Goal: Check status: Check status

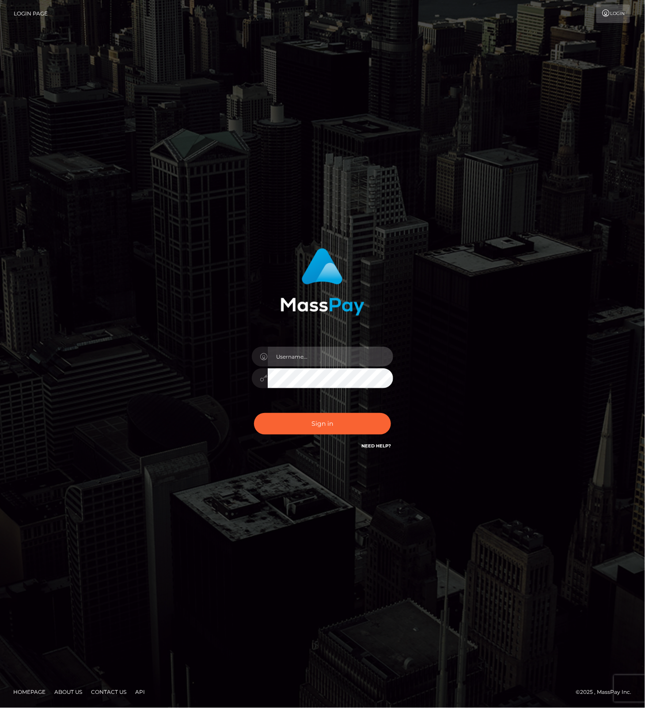
click at [339, 361] on input "text" at bounding box center [331, 357] width 126 height 20
click at [0, 708] on com-1password-button at bounding box center [0, 708] width 0 height 0
type input "leslie.throne"
click at [320, 423] on button "Sign in" at bounding box center [322, 424] width 137 height 22
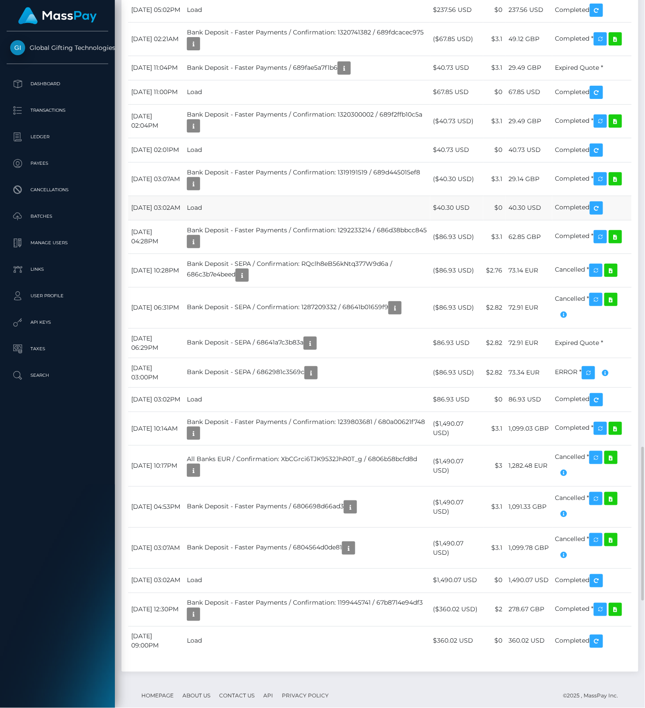
scroll to position [2357, 0]
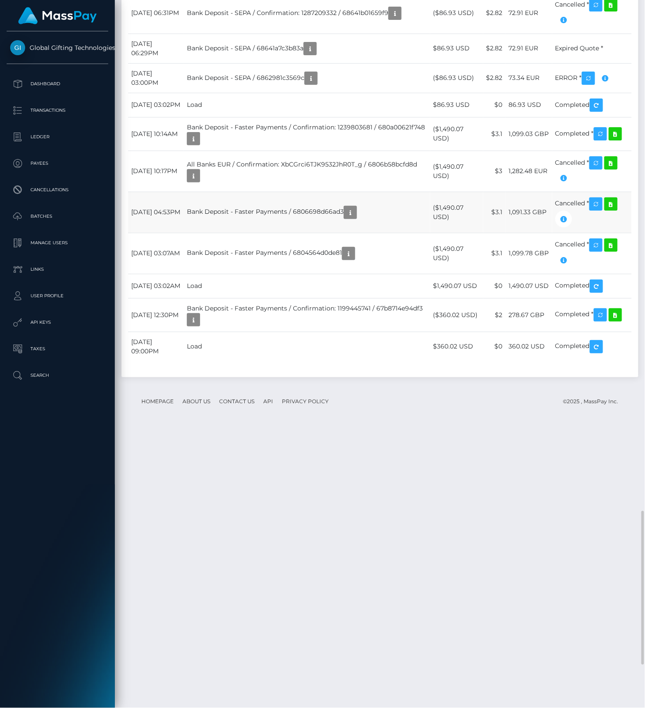
drag, startPoint x: 272, startPoint y: 693, endPoint x: 304, endPoint y: 691, distance: 31.9
click at [304, 233] on td "Bank Deposit - Faster Payments / 6806698d66ad3" at bounding box center [307, 212] width 247 height 41
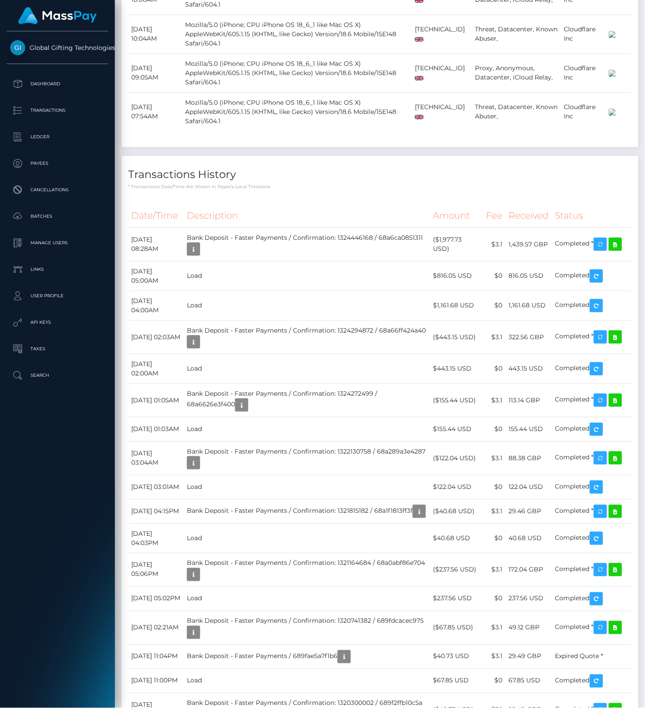
scroll to position [0, 0]
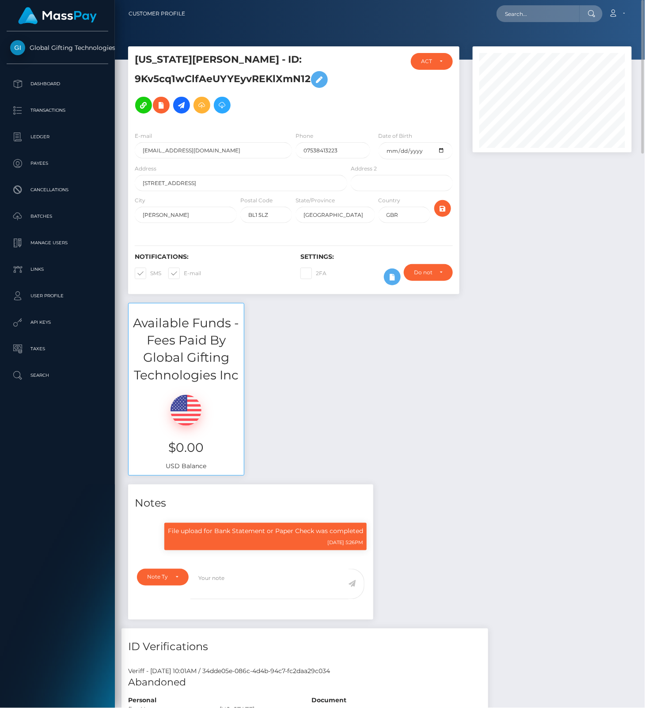
click at [467, 400] on div "Available Funds - Fees Paid By Global Gifting Technologies Inc $0.00 USD Balance" at bounding box center [380, 394] width 517 height 182
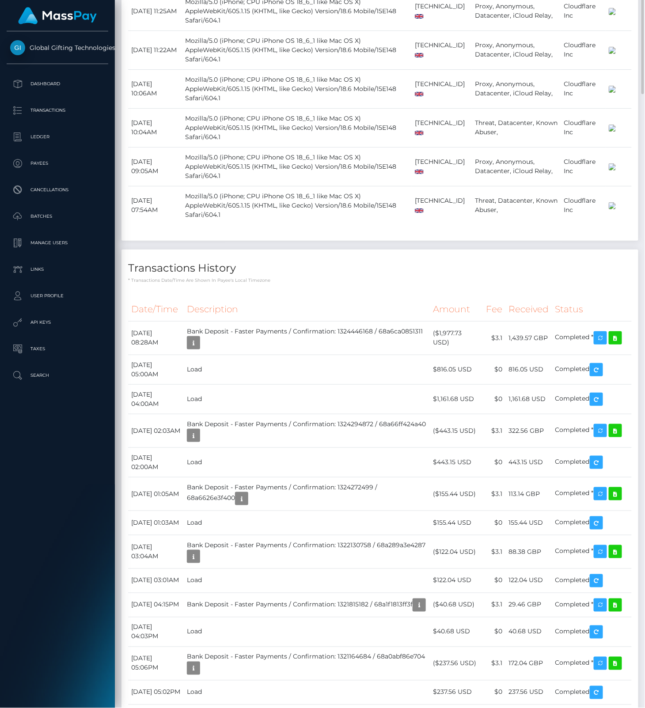
scroll to position [1085, 0]
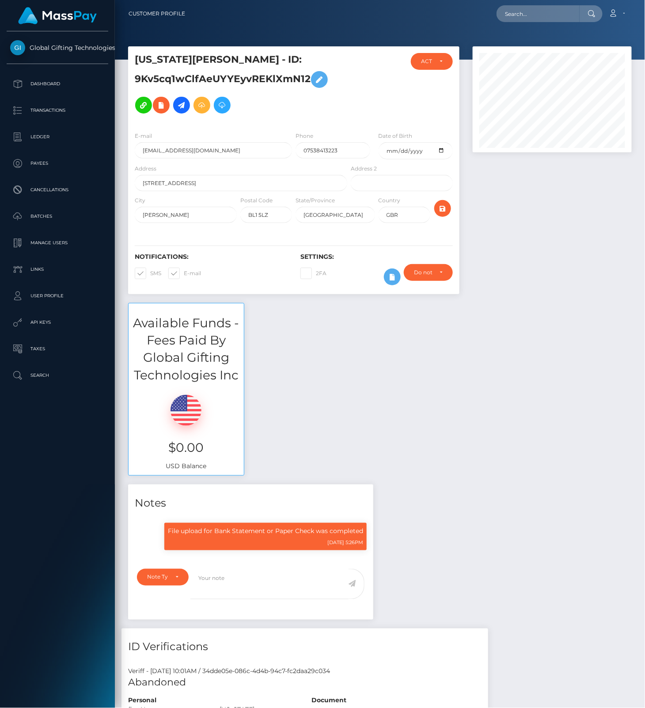
scroll to position [106, 159]
click at [540, 17] on input "text" at bounding box center [538, 13] width 83 height 17
paste input "15uwk8vulgg1JGTM2vW3D892F5p1"
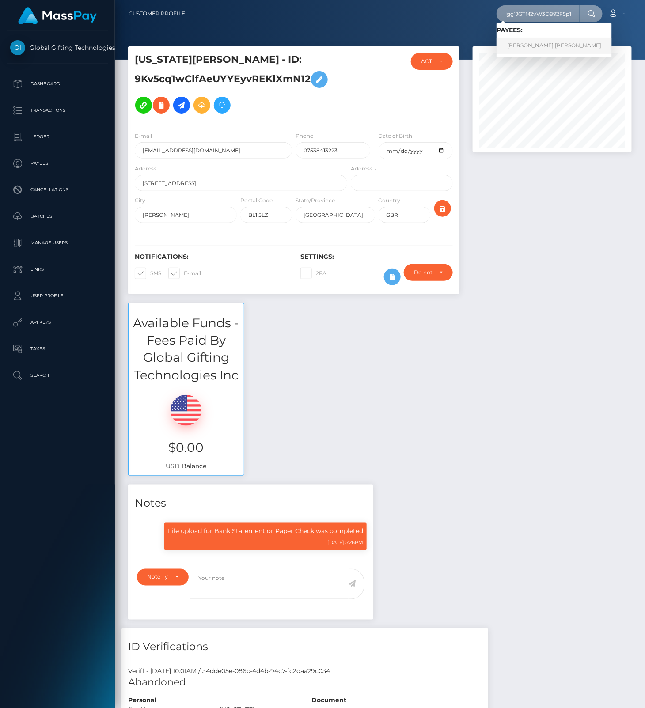
type input "15uwk8vulgg1JGTM2vW3D892F5p1"
click at [526, 45] on link "BRYCE JACQUELINE BOOTHE" at bounding box center [554, 46] width 115 height 16
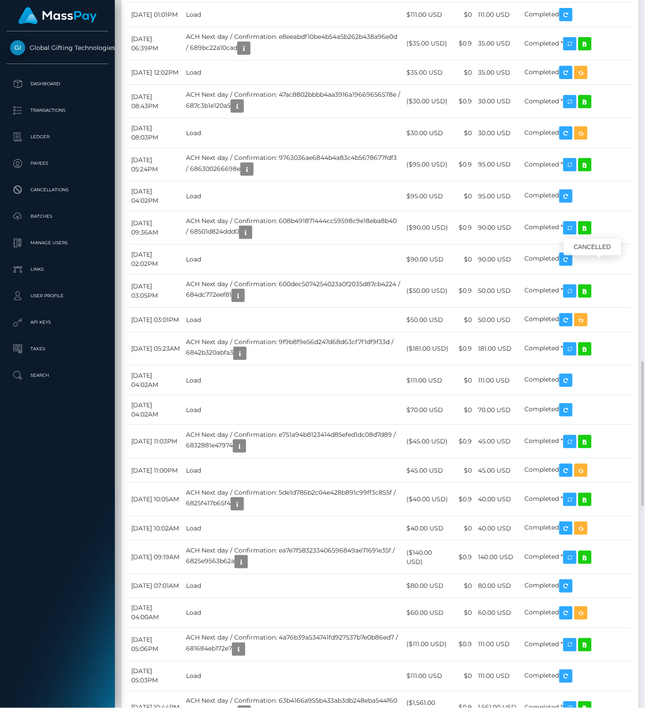
scroll to position [106, 159]
drag, startPoint x: 543, startPoint y: 267, endPoint x: 551, endPoint y: 270, distance: 8.7
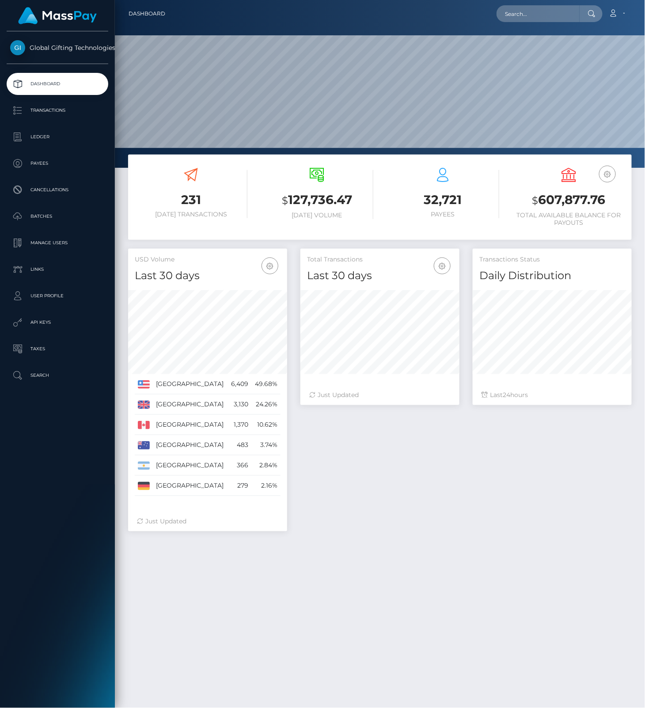
scroll to position [156, 159]
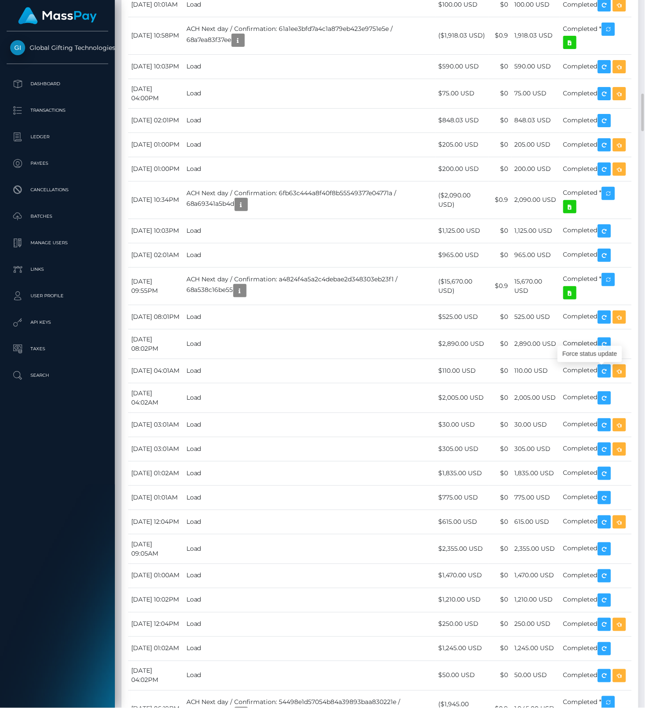
scroll to position [106, 159]
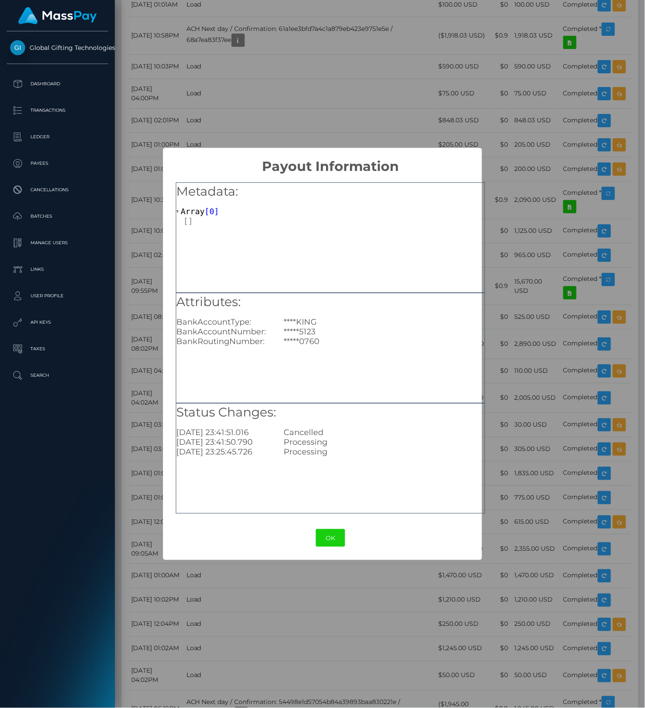
click at [513, 312] on div "× Payout Information Metadata: Array [ 0 ] Attributes: BankAccountType: ****KIN…" at bounding box center [322, 354] width 645 height 708
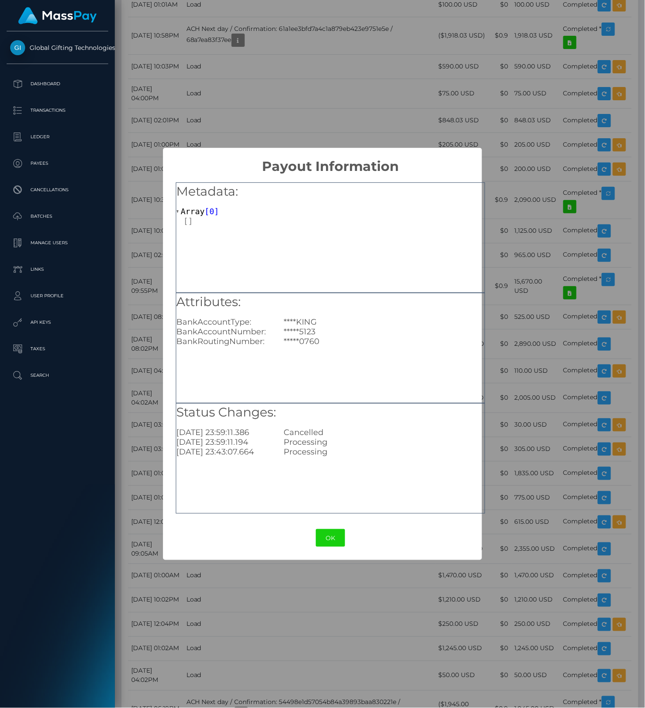
click at [497, 307] on div "Metadata: Array [ 0 ] Attributes: BankAccountType: ****KING BankAccountNumber: …" at bounding box center [330, 346] width 335 height 342
click at [334, 542] on button "OK" at bounding box center [330, 538] width 29 height 18
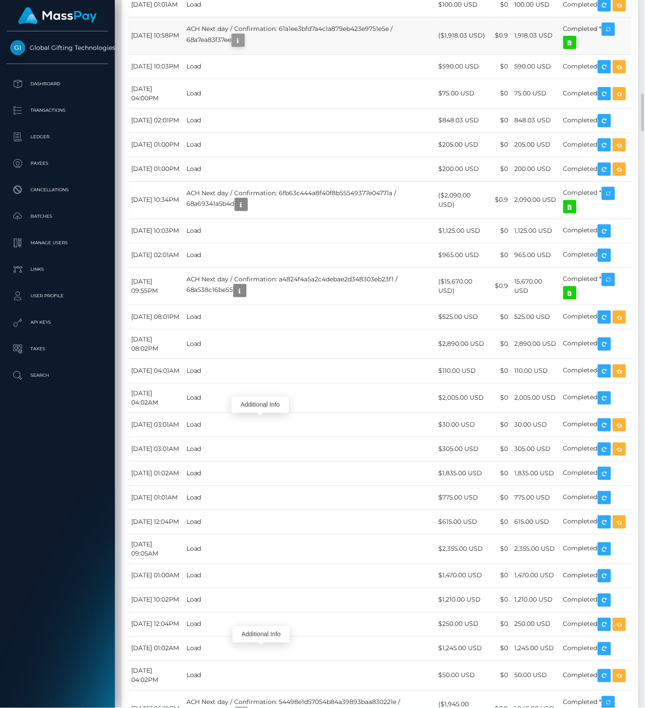
click at [244, 46] on icon "button" at bounding box center [238, 40] width 11 height 11
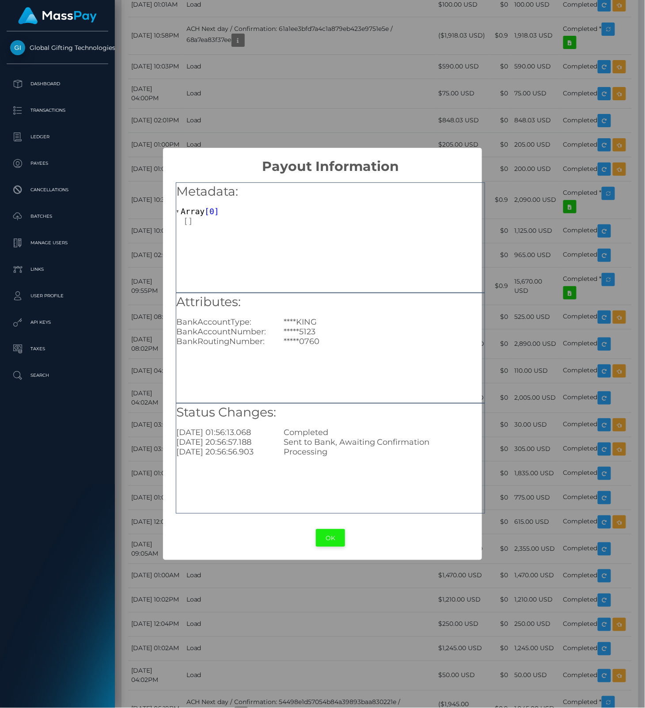
click at [326, 540] on button "OK" at bounding box center [330, 538] width 29 height 18
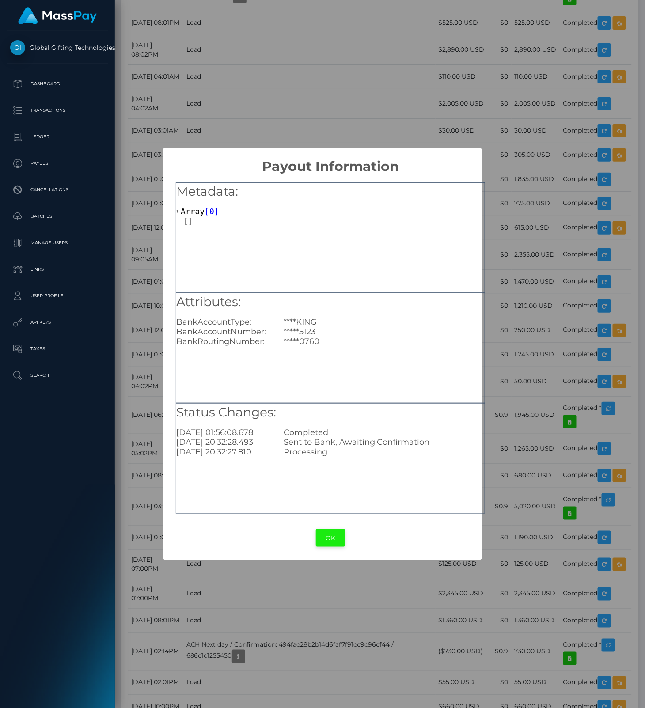
click at [331, 537] on button "OK" at bounding box center [330, 538] width 29 height 18
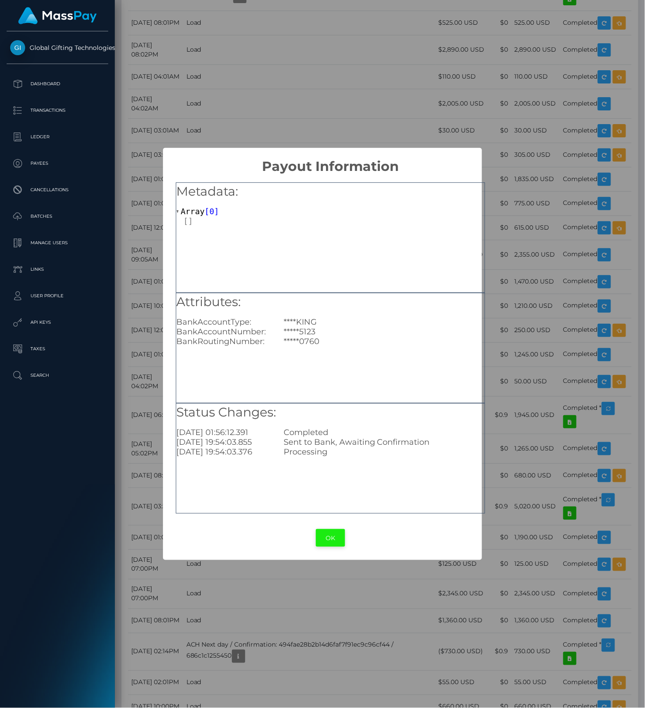
click at [329, 539] on button "OK" at bounding box center [330, 538] width 29 height 18
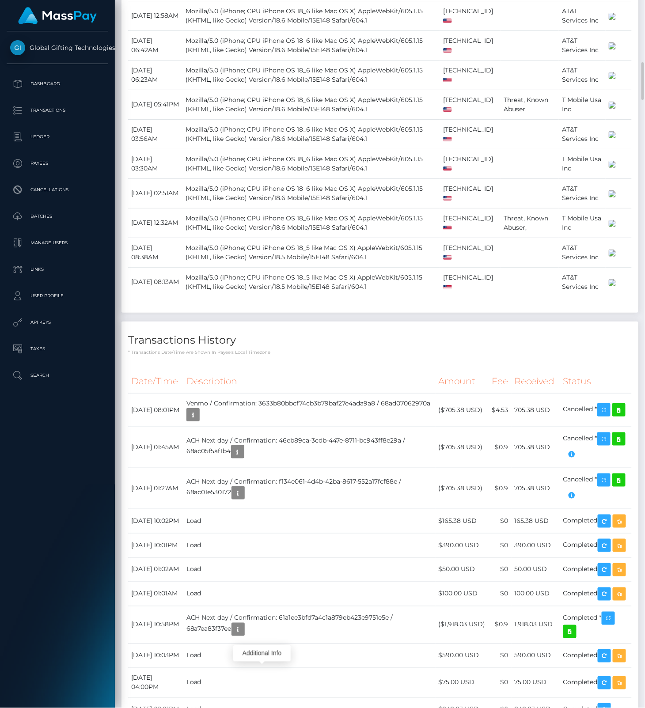
scroll to position [1768, 0]
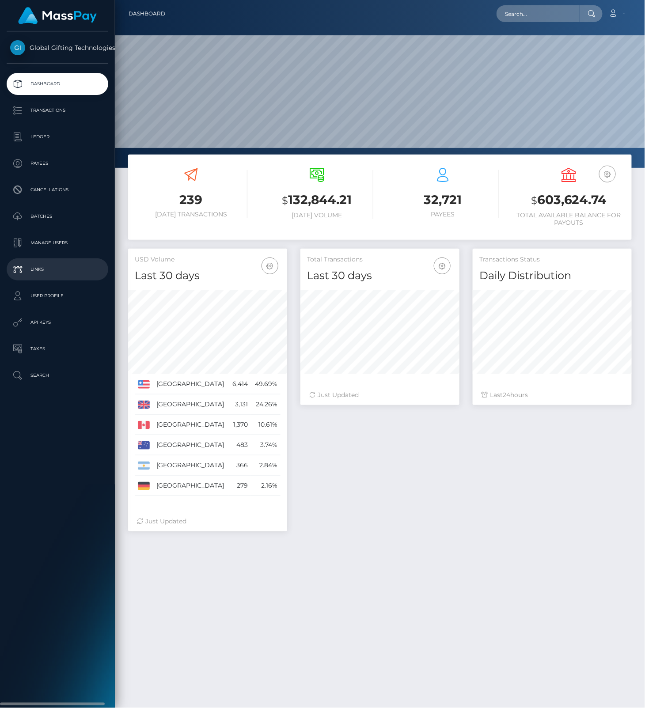
scroll to position [156, 159]
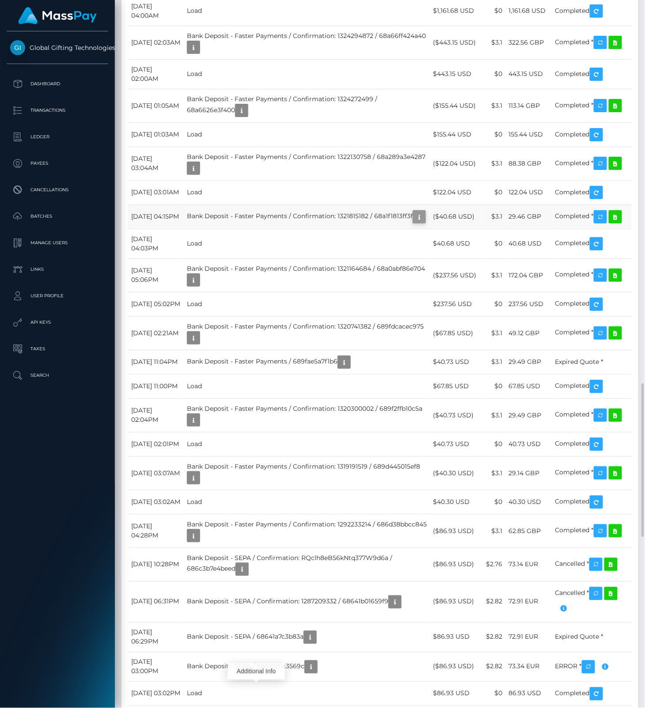
scroll to position [106, 159]
click at [414, 223] on icon "button" at bounding box center [419, 217] width 11 height 11
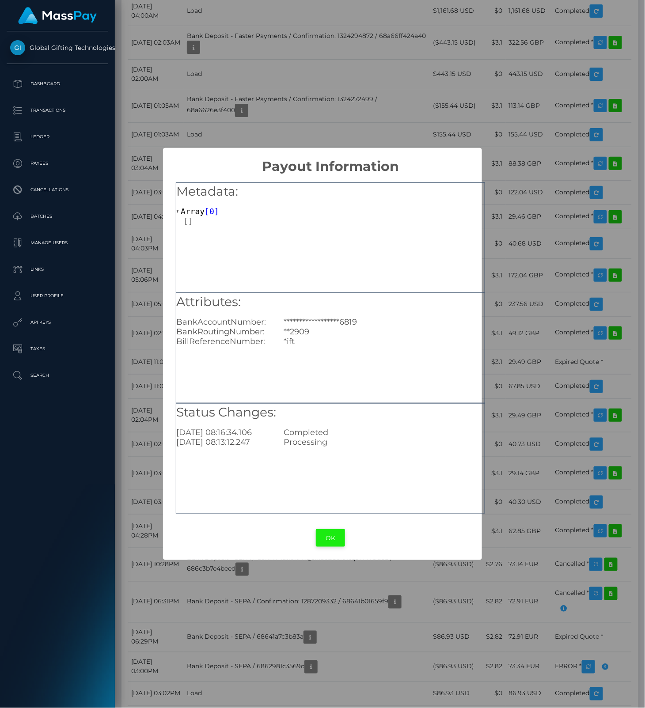
click at [331, 539] on button "OK" at bounding box center [330, 538] width 29 height 18
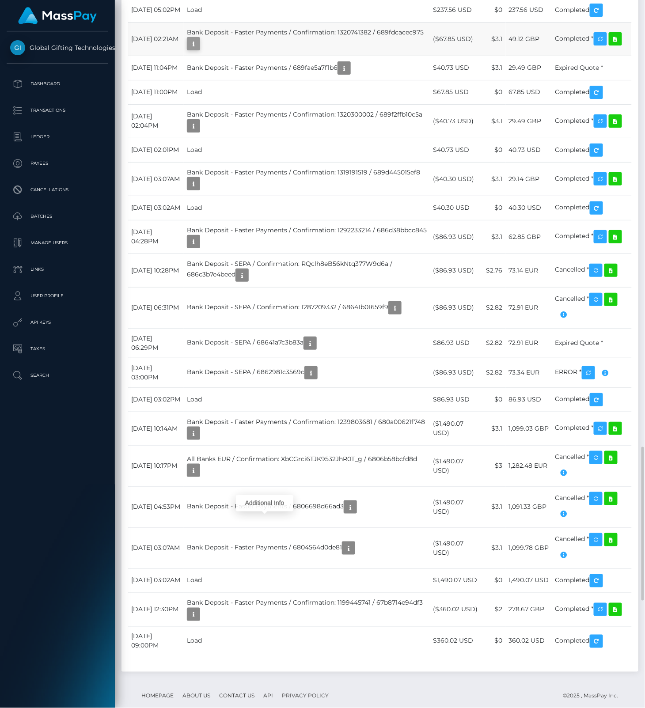
click at [199, 49] on icon "button" at bounding box center [193, 43] width 11 height 11
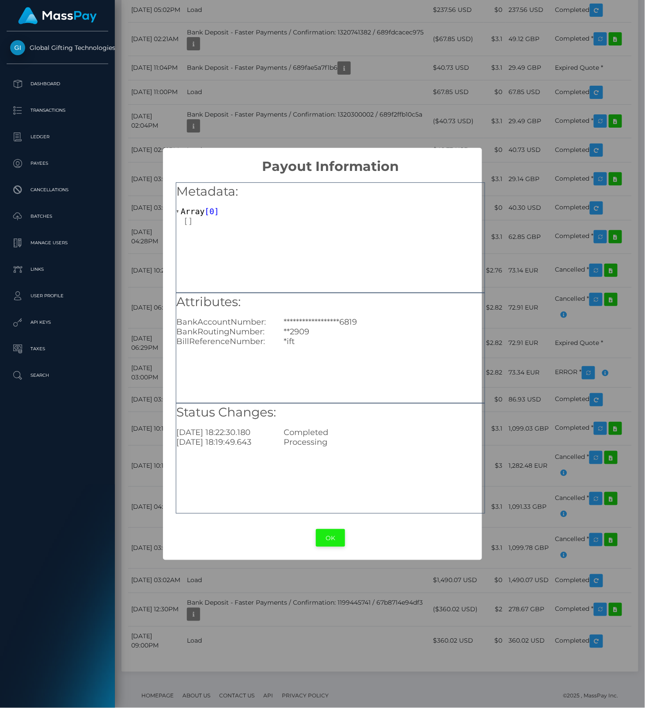
click at [329, 540] on button "OK" at bounding box center [330, 538] width 29 height 18
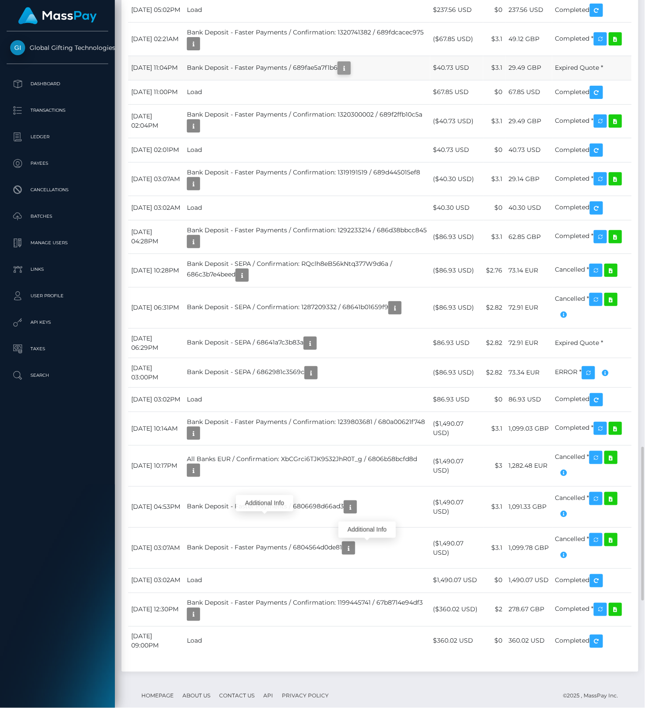
click at [350, 74] on icon "button" at bounding box center [344, 68] width 11 height 11
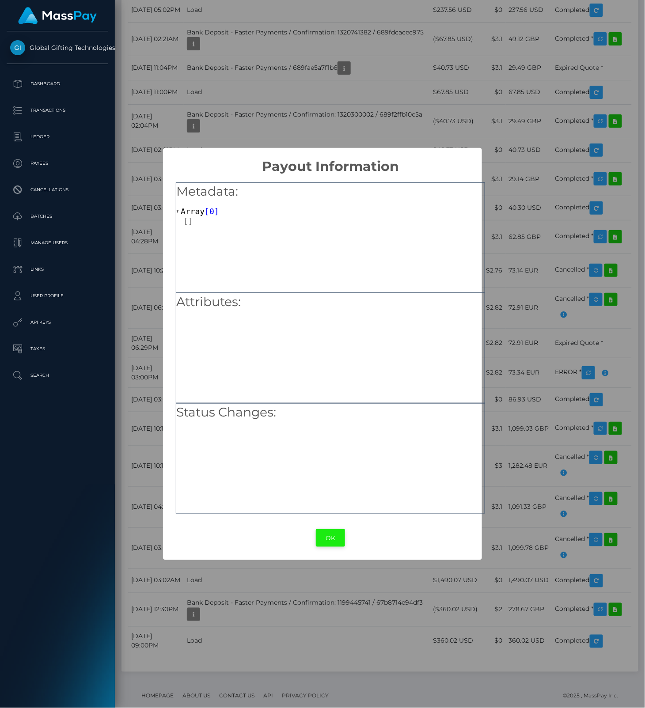
click at [332, 541] on button "OK" at bounding box center [330, 538] width 29 height 18
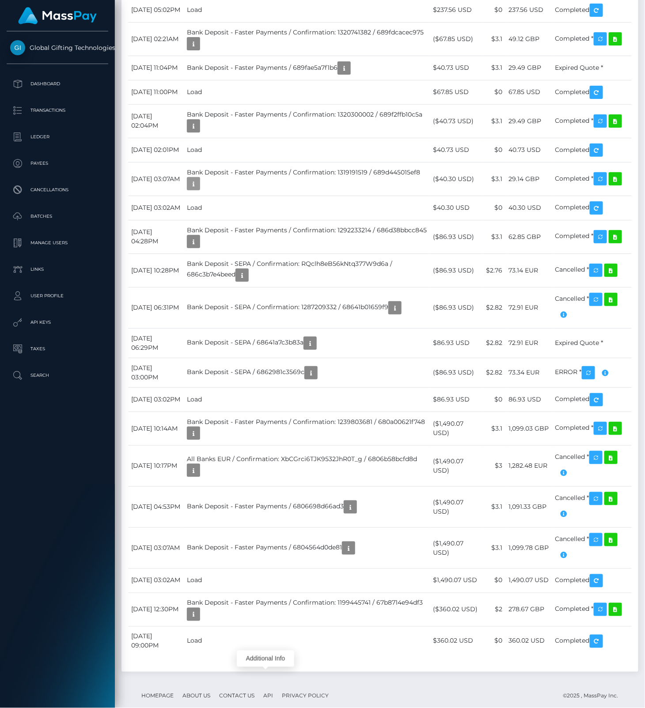
click at [266, 665] on body "Global Gifting Technologies Inc Dashboard Transactions Ledger Payees" at bounding box center [322, 354] width 645 height 708
click at [266, 665] on div "Additional Info" at bounding box center [265, 659] width 57 height 16
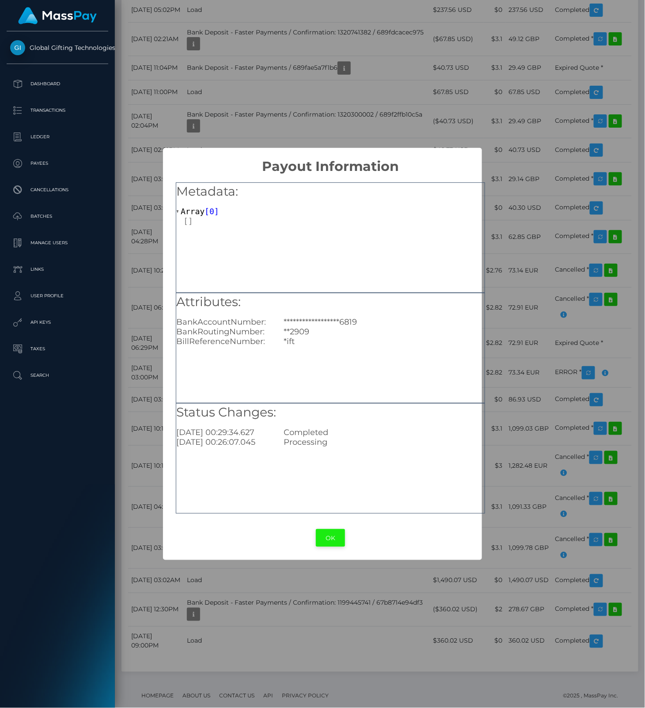
click at [329, 538] on button "OK" at bounding box center [330, 538] width 29 height 18
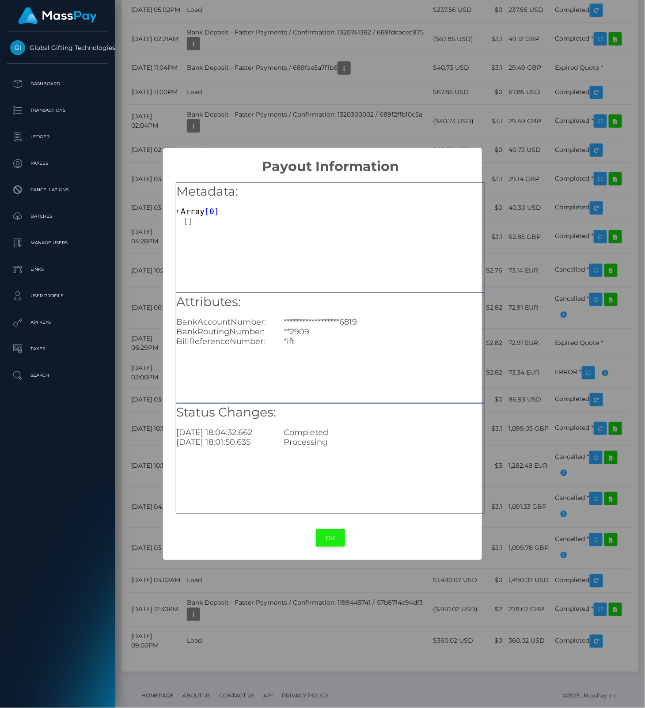
click at [328, 536] on button "OK" at bounding box center [330, 538] width 29 height 18
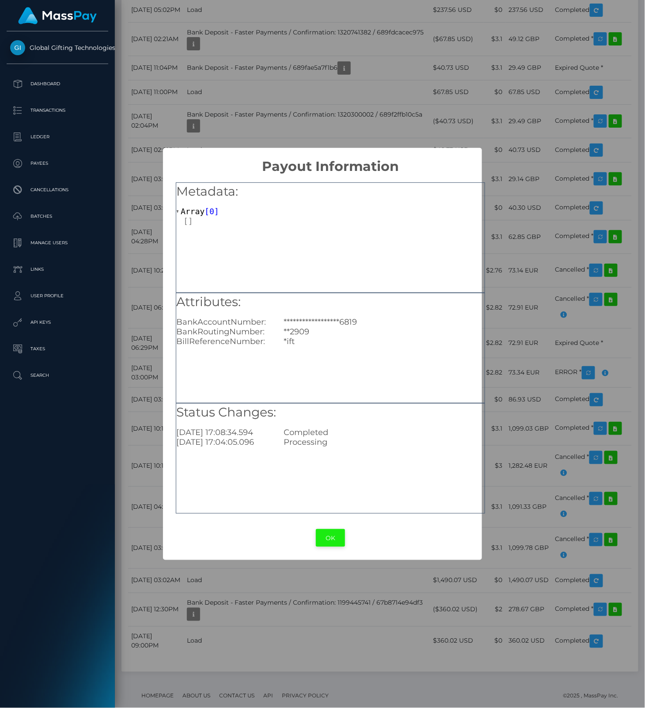
click at [334, 539] on button "OK" at bounding box center [330, 538] width 29 height 18
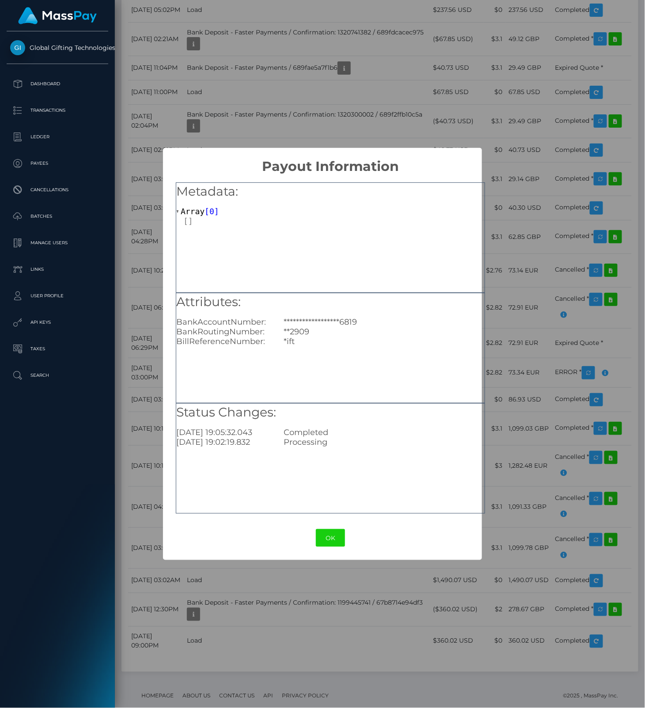
drag, startPoint x: 339, startPoint y: 536, endPoint x: 346, endPoint y: 457, distance: 79.4
click at [339, 534] on button "OK" at bounding box center [330, 538] width 29 height 18
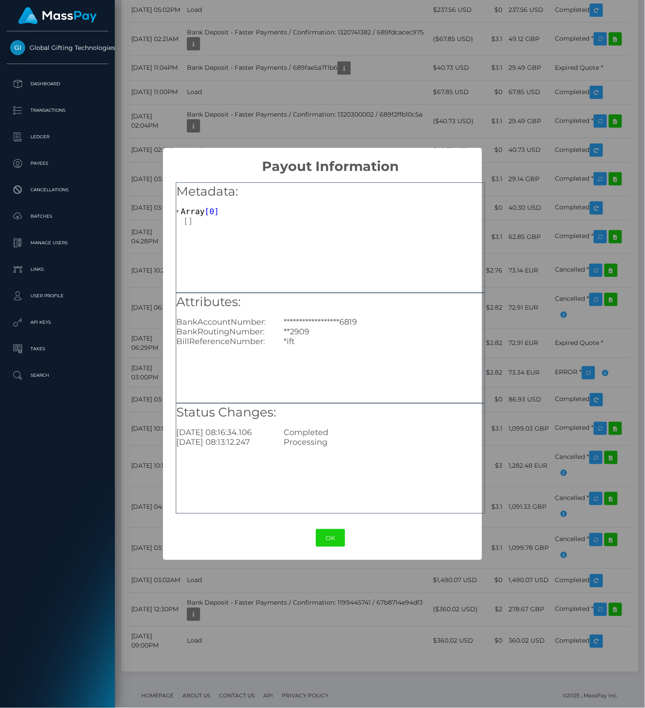
click at [331, 537] on button "OK" at bounding box center [330, 538] width 29 height 18
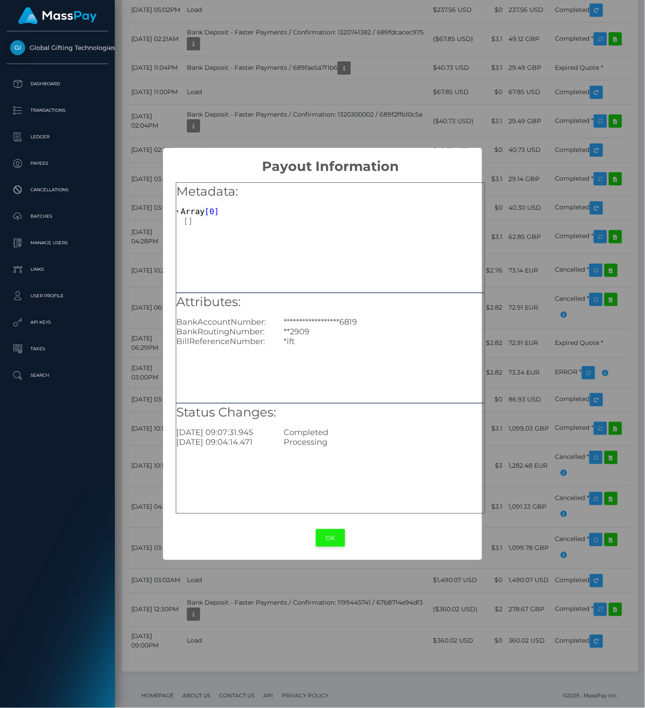
click at [332, 533] on button "OK" at bounding box center [330, 538] width 29 height 18
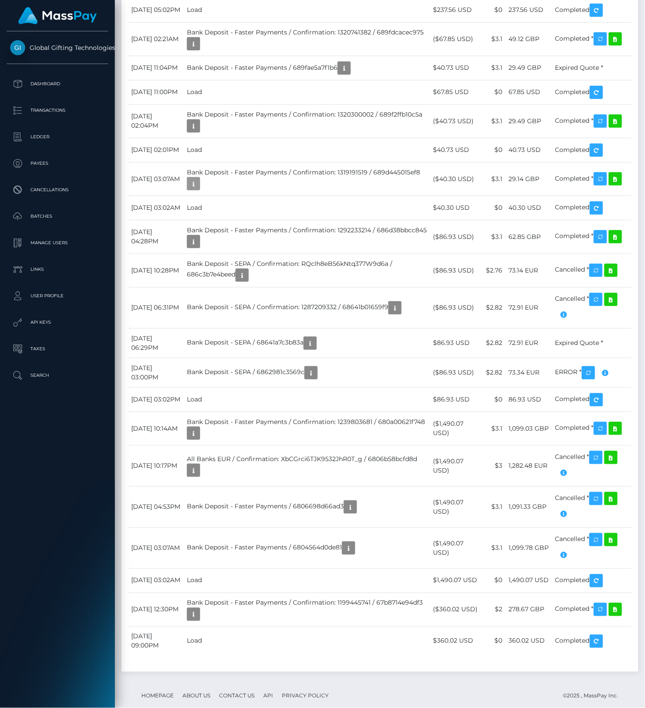
click at [270, 668] on body "Global Gifting Technologies Inc Dashboard Transactions Ledger Payees" at bounding box center [322, 354] width 645 height 708
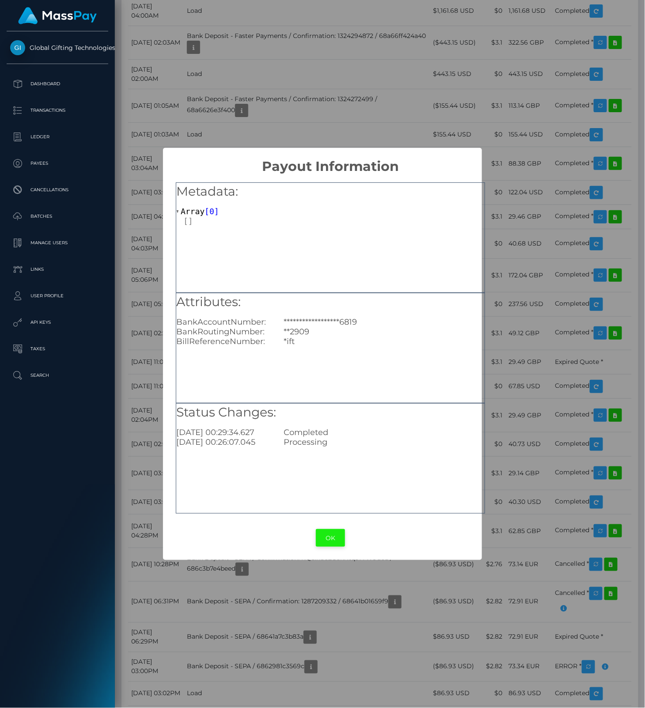
click at [334, 537] on button "OK" at bounding box center [330, 538] width 29 height 18
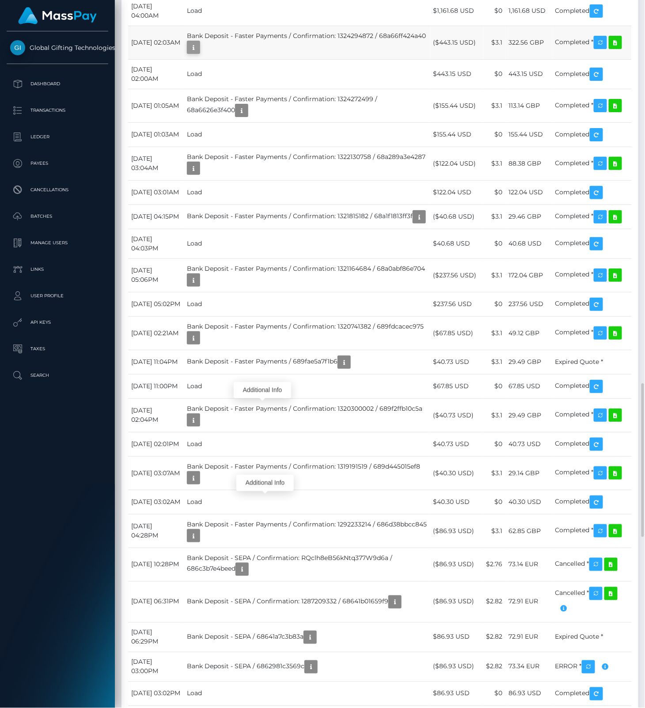
click at [199, 53] on icon "button" at bounding box center [193, 47] width 11 height 11
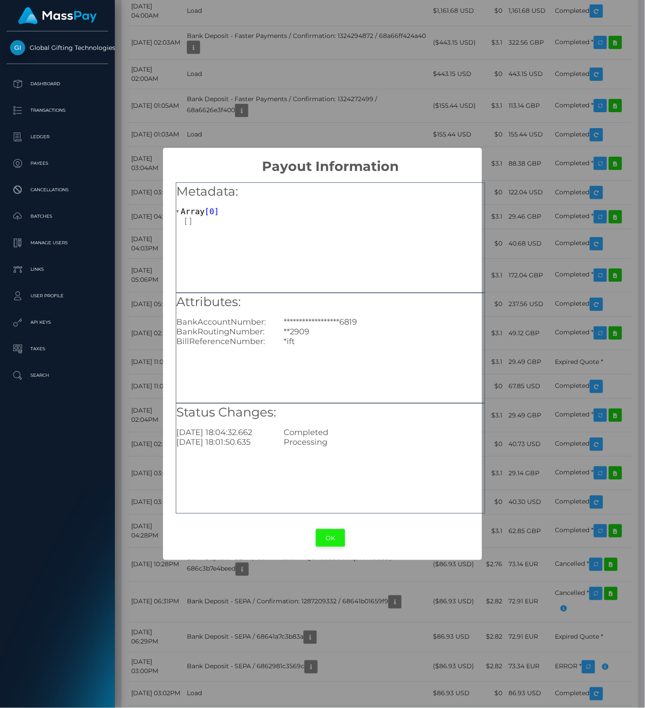
click at [335, 530] on button "OK" at bounding box center [330, 538] width 29 height 18
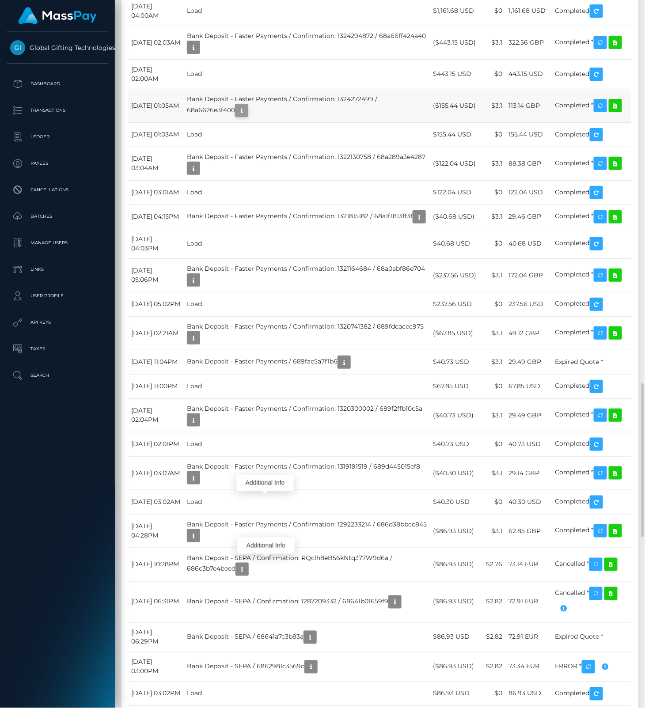
click at [247, 116] on icon "button" at bounding box center [241, 110] width 11 height 11
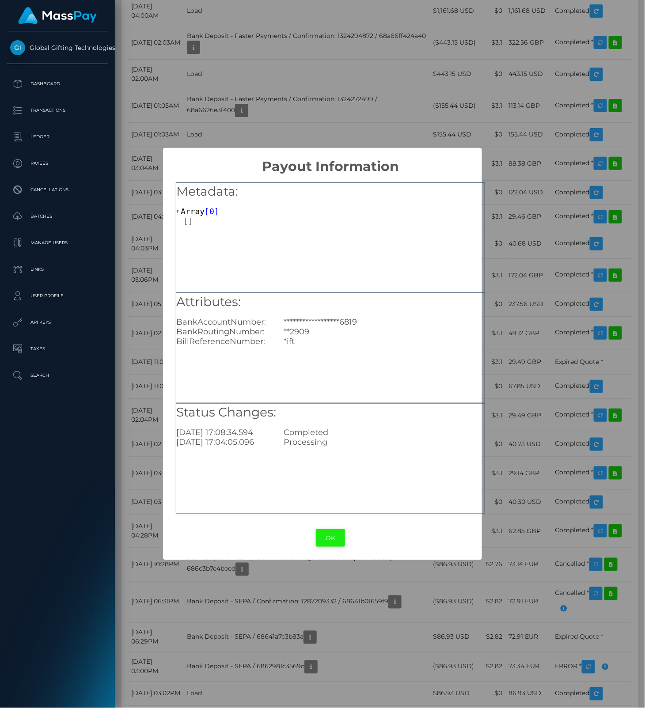
click at [337, 541] on button "OK" at bounding box center [330, 538] width 29 height 18
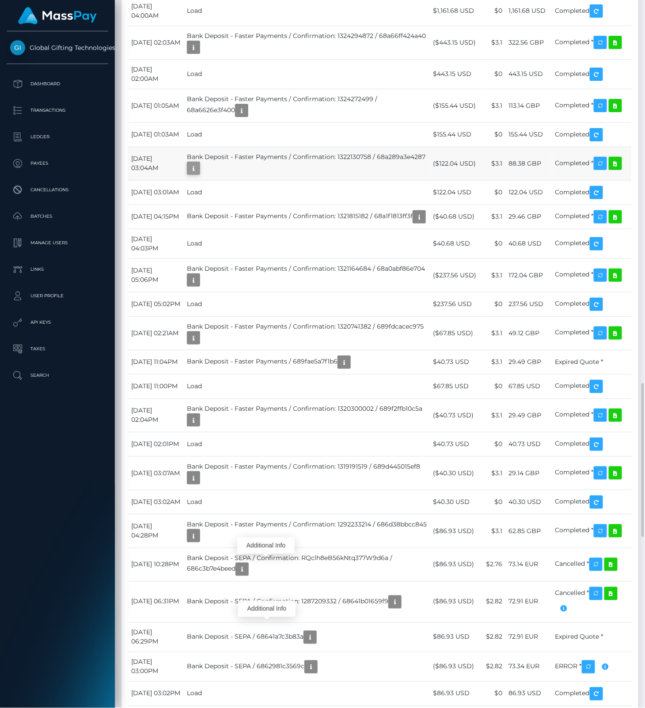
click at [199, 174] on icon "button" at bounding box center [193, 168] width 11 height 11
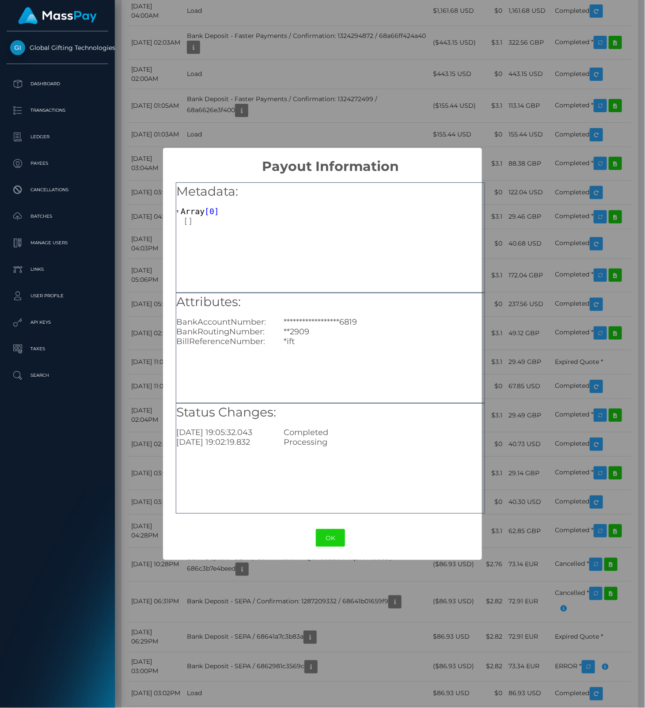
click at [328, 533] on button "OK" at bounding box center [330, 538] width 29 height 18
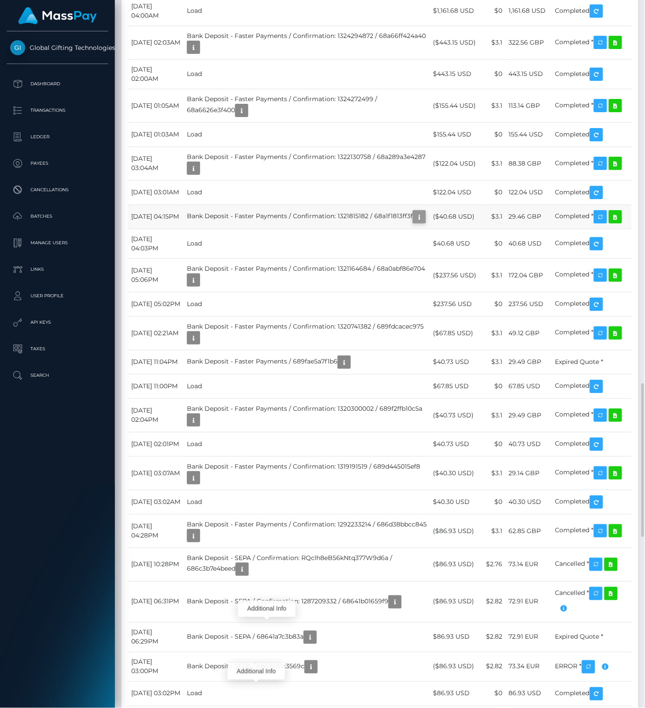
click at [414, 223] on icon "button" at bounding box center [419, 217] width 11 height 11
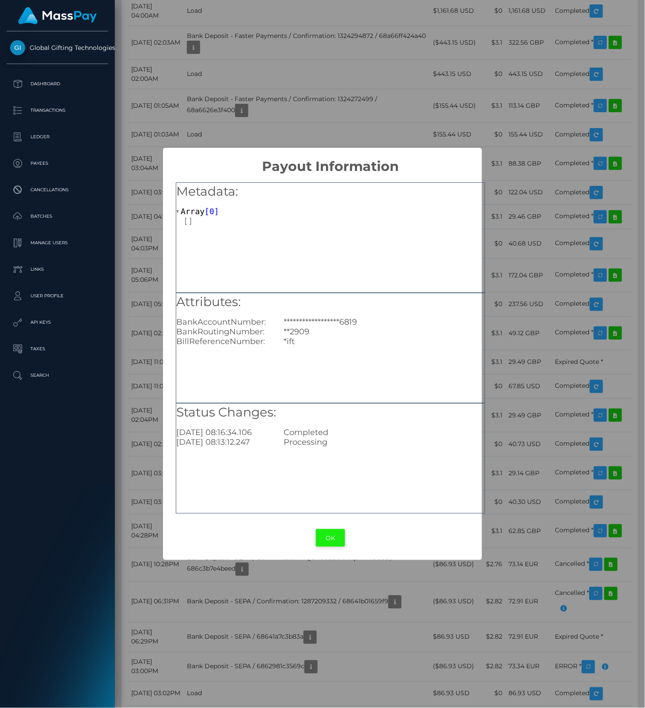
click at [327, 536] on button "OK" at bounding box center [330, 538] width 29 height 18
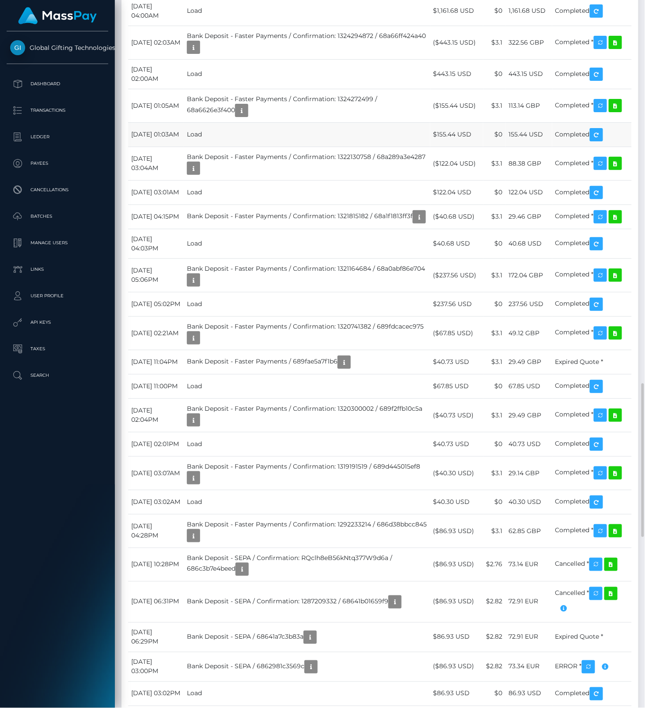
drag, startPoint x: 215, startPoint y: 680, endPoint x: 358, endPoint y: 593, distance: 167.0
click at [319, 229] on td "Bank Deposit - Faster Payments / Confirmation: 1321815182 / 68a1f1813ff3f" at bounding box center [307, 217] width 247 height 24
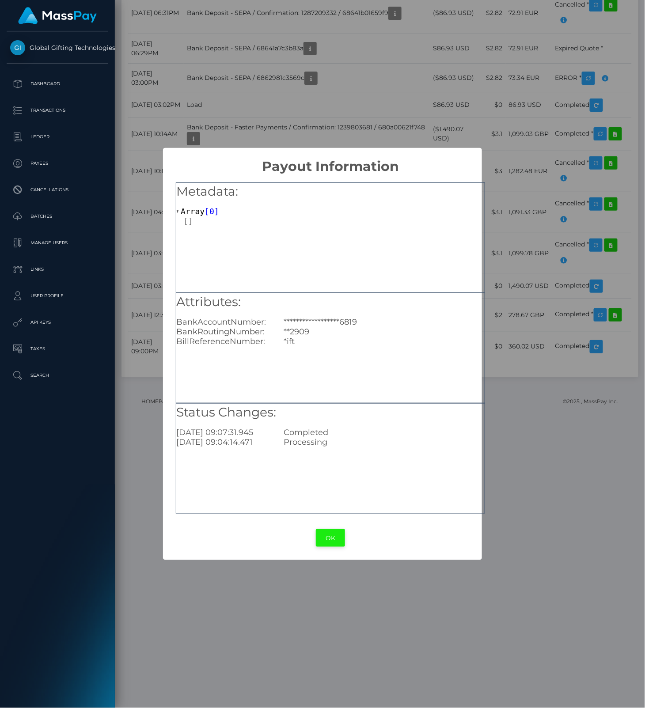
click at [333, 536] on button "OK" at bounding box center [330, 538] width 29 height 18
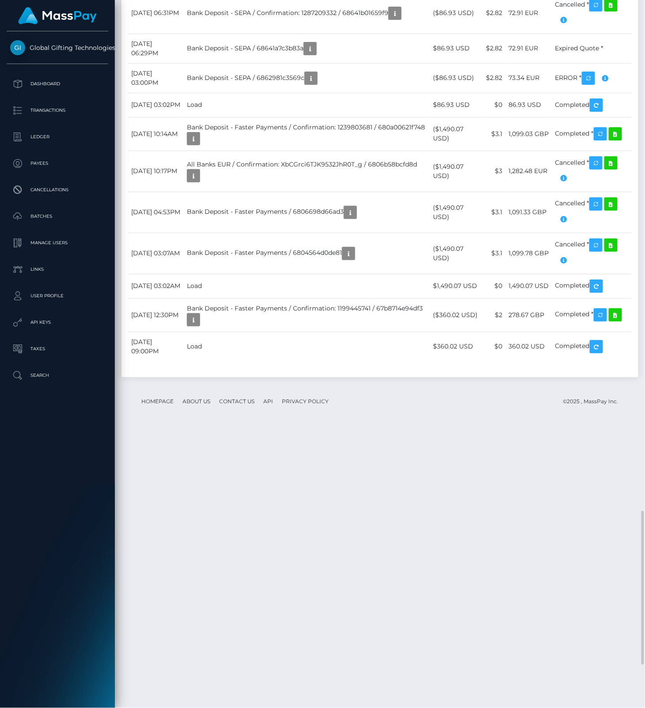
drag, startPoint x: 141, startPoint y: 219, endPoint x: 148, endPoint y: 224, distance: 8.2
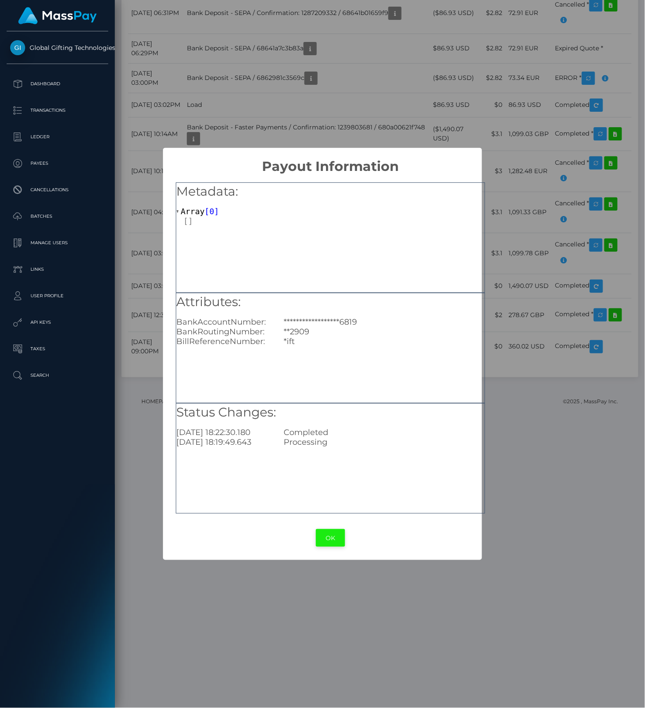
click at [334, 537] on button "OK" at bounding box center [330, 538] width 29 height 18
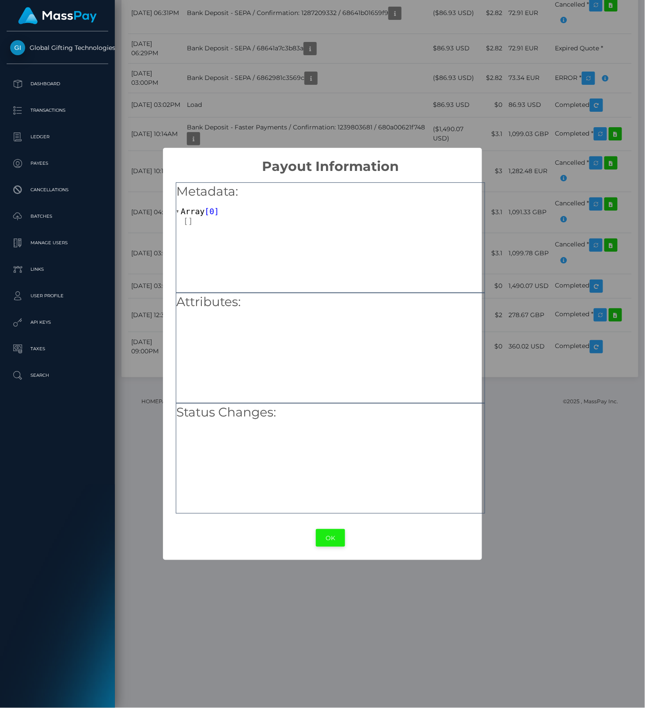
click at [337, 535] on button "OK" at bounding box center [330, 538] width 29 height 18
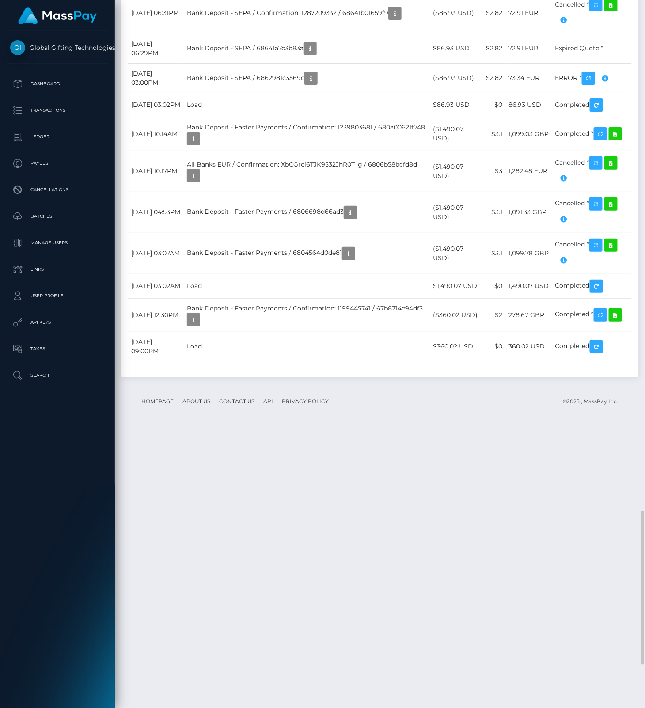
drag, startPoint x: 136, startPoint y: 292, endPoint x: 152, endPoint y: 314, distance: 27.2
drag, startPoint x: 266, startPoint y: 371, endPoint x: 278, endPoint y: 371, distance: 11.5
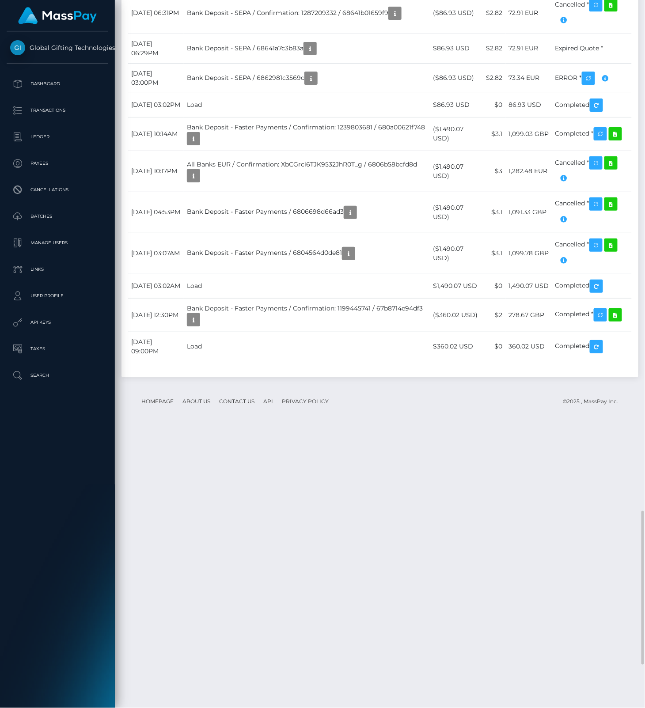
click at [616, 11] on icon at bounding box center [611, 5] width 11 height 11
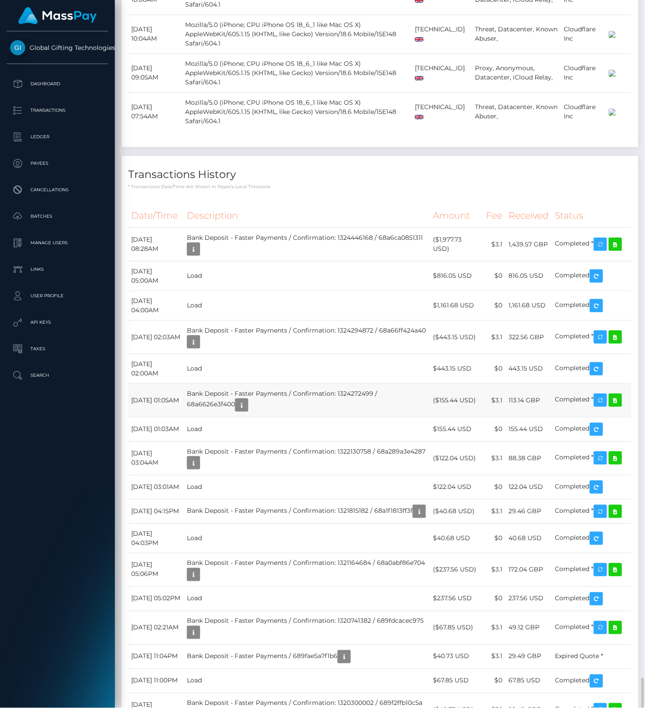
scroll to position [1768, 0]
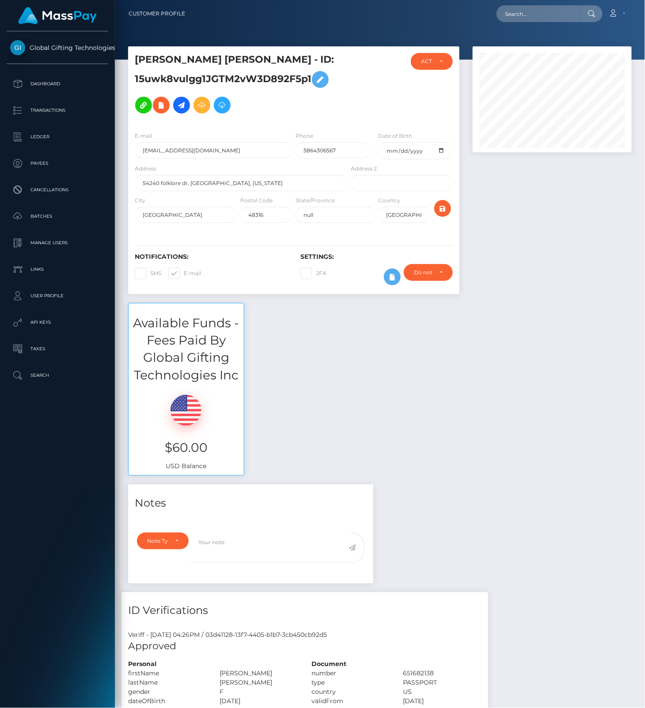
scroll to position [106, 159]
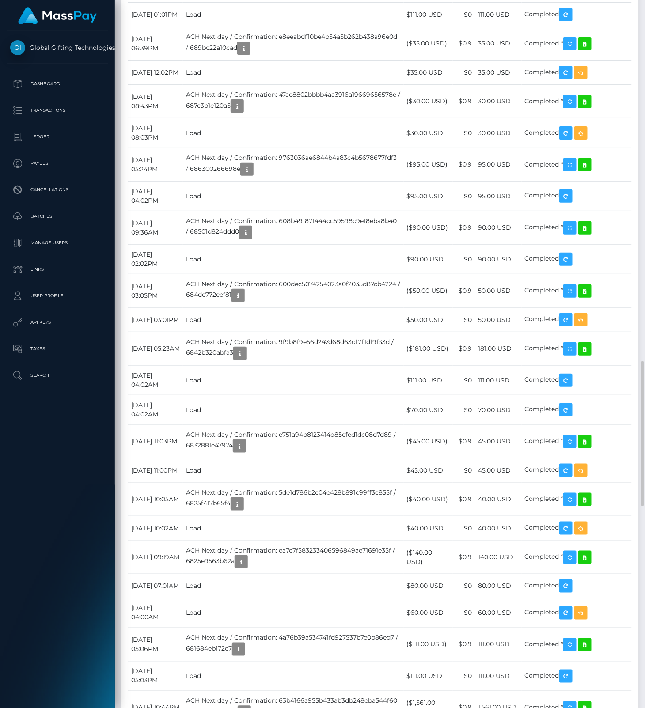
drag, startPoint x: 378, startPoint y: 263, endPoint x: 394, endPoint y: 263, distance: 16.4
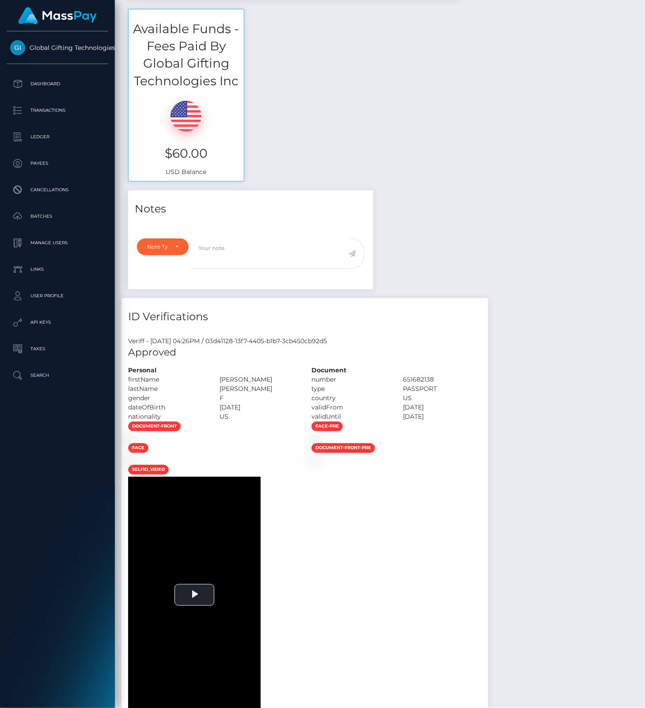
scroll to position [0, 0]
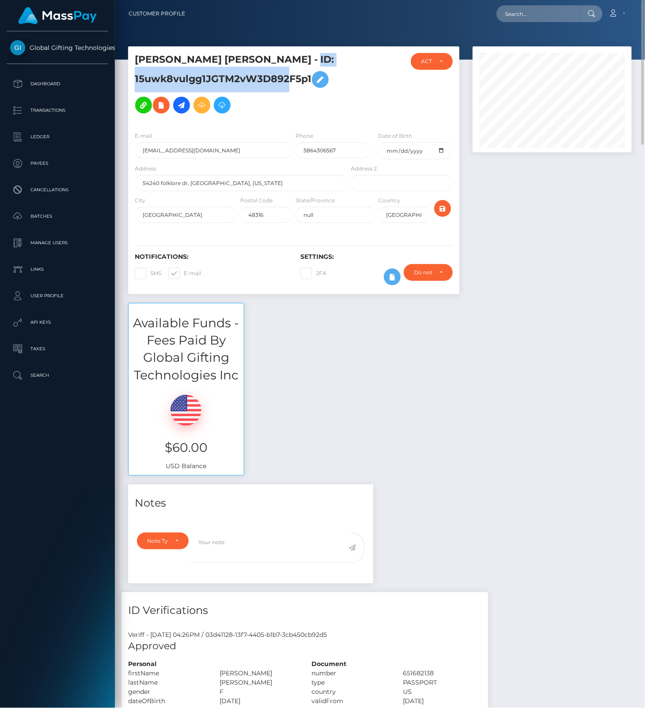
drag, startPoint x: 136, startPoint y: 76, endPoint x: 309, endPoint y: 79, distance: 173.7
click at [309, 79] on h5 "[PERSON_NAME] [PERSON_NAME] - ID: 15uwk8vulgg1JGTM2vW3D892F5p1" at bounding box center [239, 85] width 208 height 65
copy h5 "15uwk8vulgg1JGTM2vW3D892F5p1"
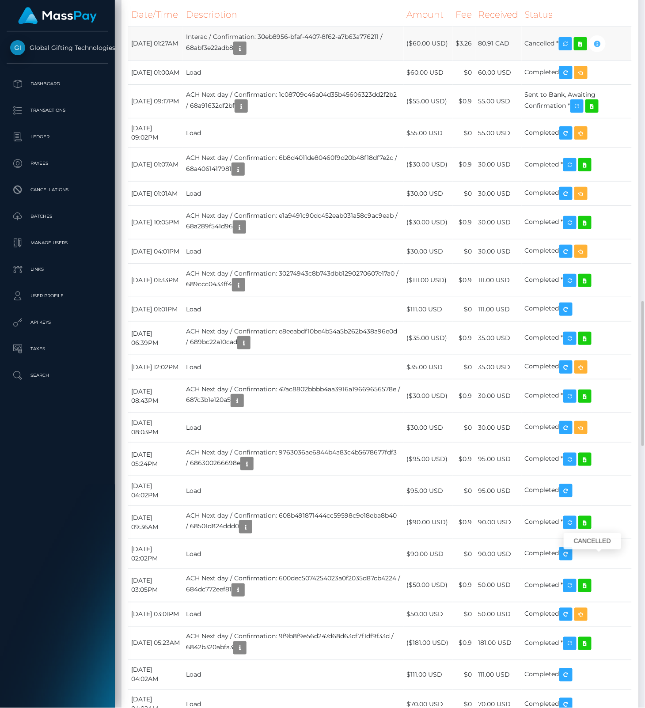
scroll to position [106, 159]
click at [603, 49] on icon "button" at bounding box center [597, 43] width 11 height 11
copy h5 "15uwk8vulgg1JGTM2vW3D892F5p1"
click at [245, 54] on icon "button" at bounding box center [240, 48] width 11 height 11
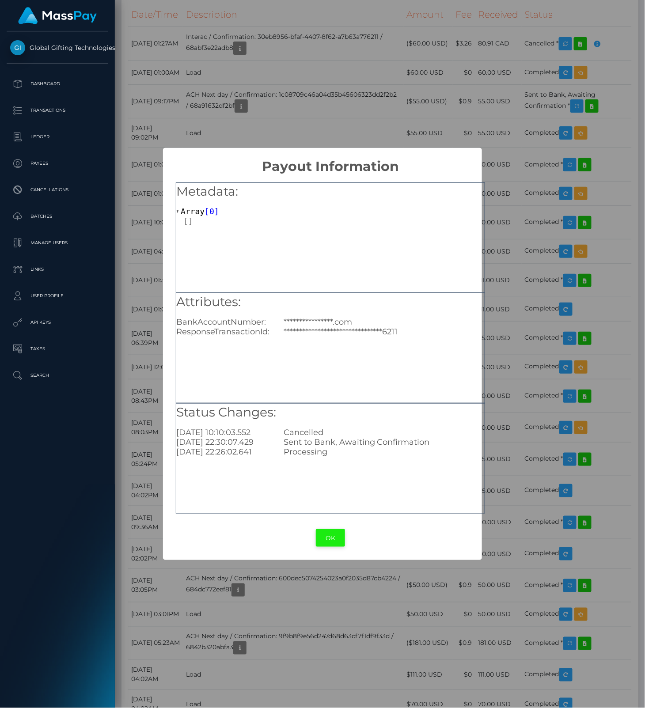
click at [333, 538] on button "OK" at bounding box center [330, 538] width 29 height 18
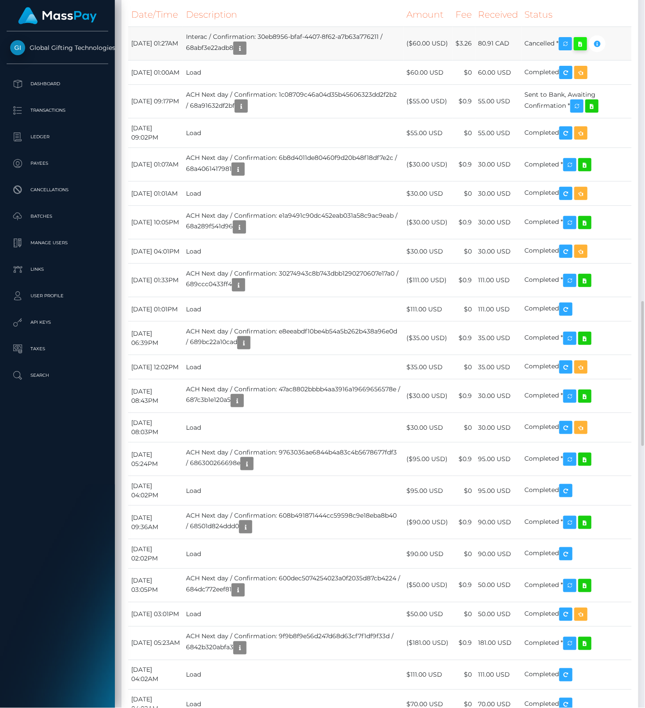
click at [586, 49] on icon at bounding box center [580, 43] width 11 height 11
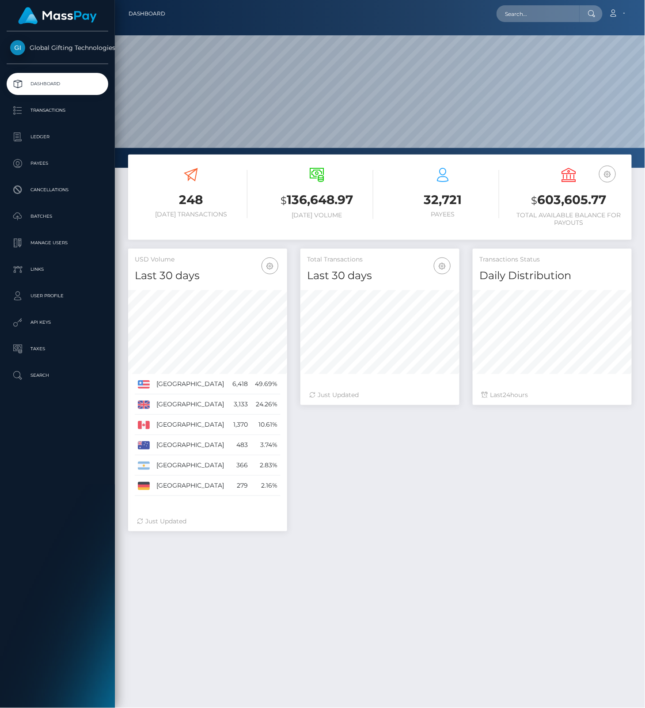
scroll to position [156, 159]
